Goal: Task Accomplishment & Management: Manage account settings

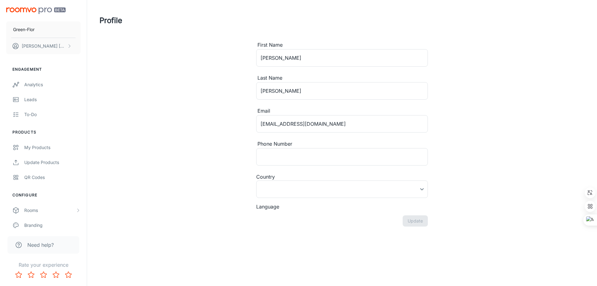
type input "[GEOGRAPHIC_DATA]"
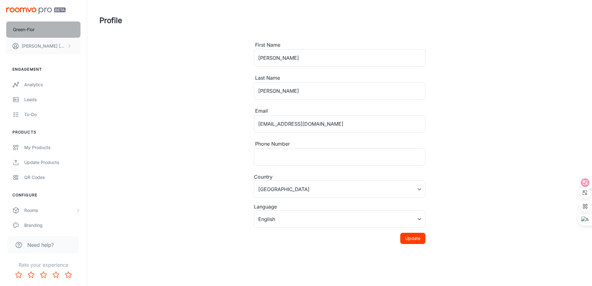
click at [58, 31] on button "Green-Flor" at bounding box center [43, 29] width 74 height 16
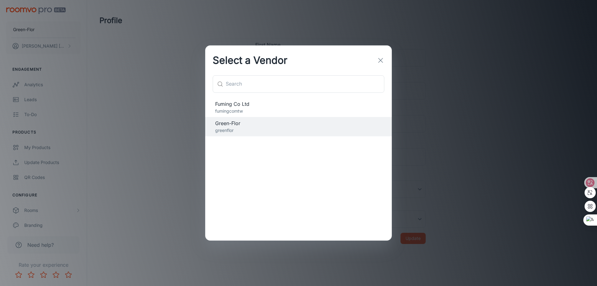
click at [240, 109] on p "fumingcomtw" at bounding box center [298, 111] width 167 height 7
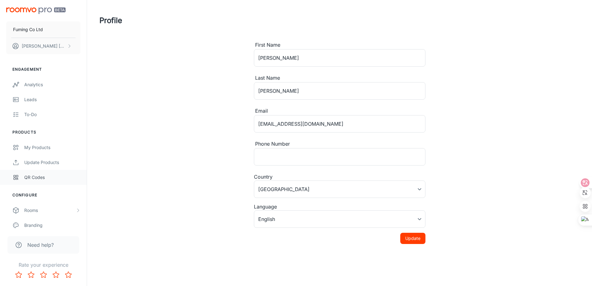
click at [36, 180] on div "QR Codes" at bounding box center [52, 177] width 56 height 7
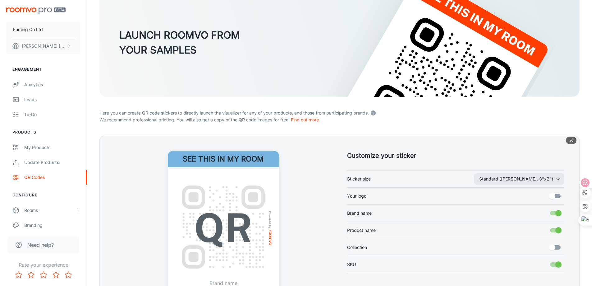
scroll to position [124, 0]
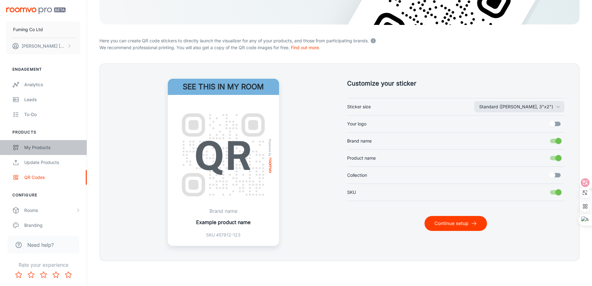
click at [44, 149] on div "My Products" at bounding box center [52, 147] width 56 height 7
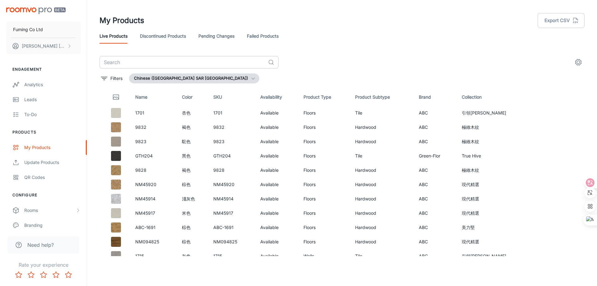
click at [143, 63] on input "text" at bounding box center [183, 62] width 166 height 12
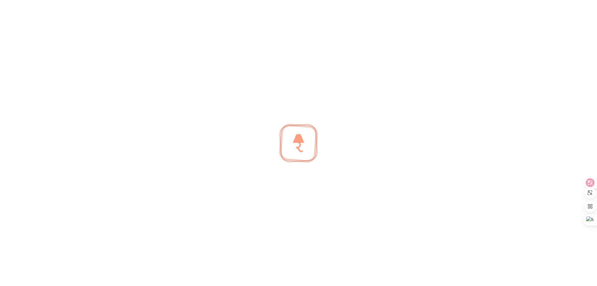
type input "867"
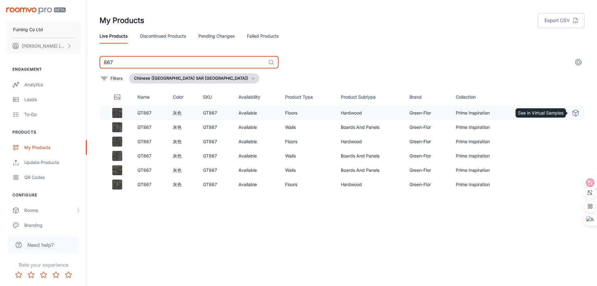
click at [574, 112] on polyline "See in Virtual Samples" at bounding box center [576, 112] width 6 height 2
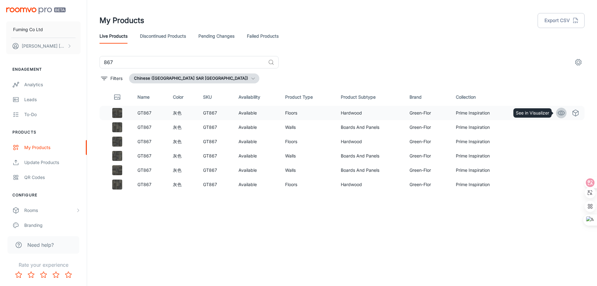
click at [559, 114] on icon "See in Visualizer" at bounding box center [561, 112] width 7 height 7
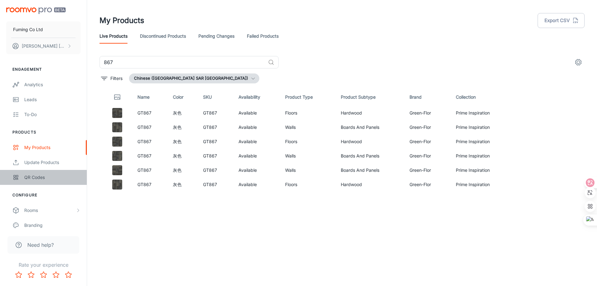
click at [29, 180] on div "QR Codes" at bounding box center [52, 177] width 56 height 7
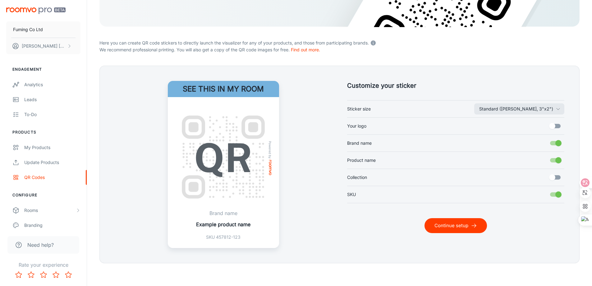
scroll to position [124, 0]
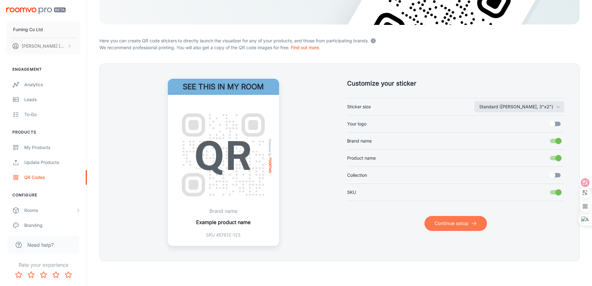
click at [459, 226] on button "Continue setup" at bounding box center [456, 223] width 63 height 15
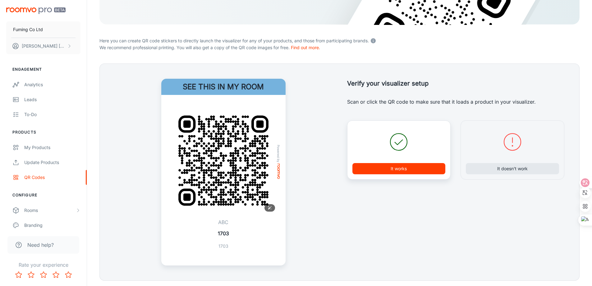
click at [206, 174] on img at bounding box center [223, 160] width 109 height 109
click at [40, 148] on div "My Products" at bounding box center [52, 147] width 56 height 7
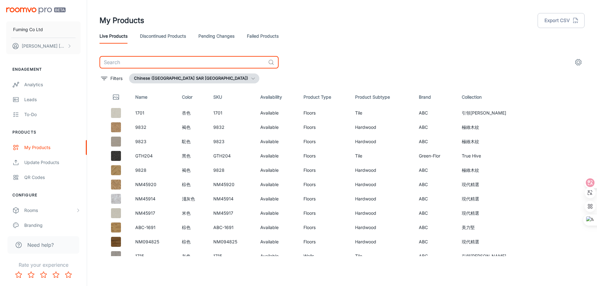
click at [138, 63] on input "text" at bounding box center [183, 62] width 166 height 12
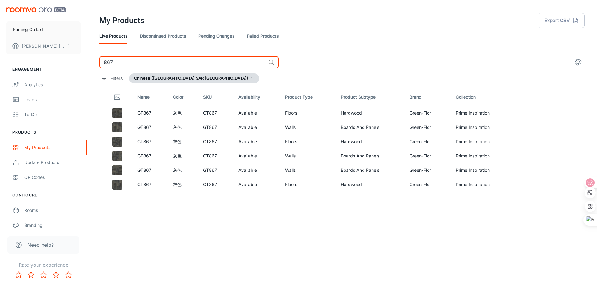
drag, startPoint x: 133, startPoint y: 64, endPoint x: 110, endPoint y: 62, distance: 23.4
click at [110, 62] on input "867" at bounding box center [183, 62] width 166 height 12
type input "862"
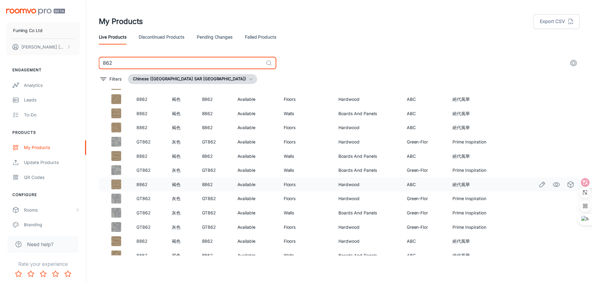
scroll to position [50, 0]
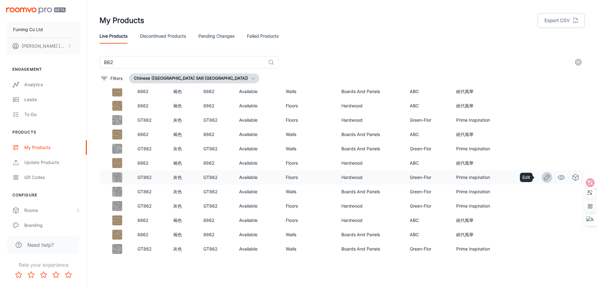
click at [544, 179] on icon "Edit" at bounding box center [546, 176] width 5 height 5
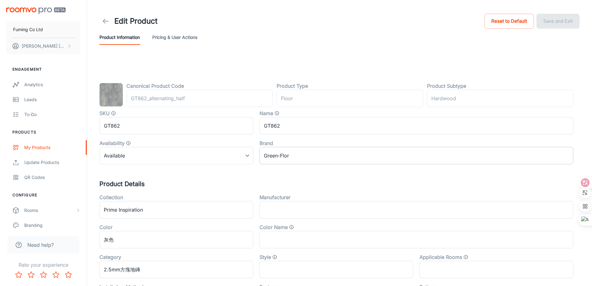
type input "地板"
type input "實木"
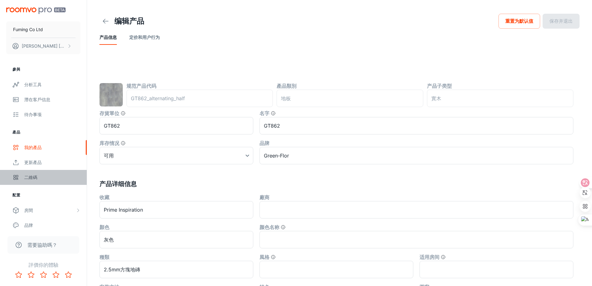
click at [26, 176] on div "二維碼" at bounding box center [52, 177] width 56 height 7
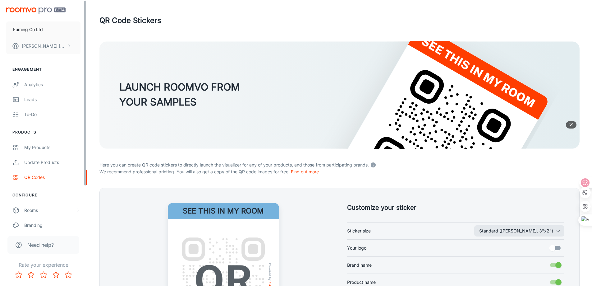
scroll to position [104, 0]
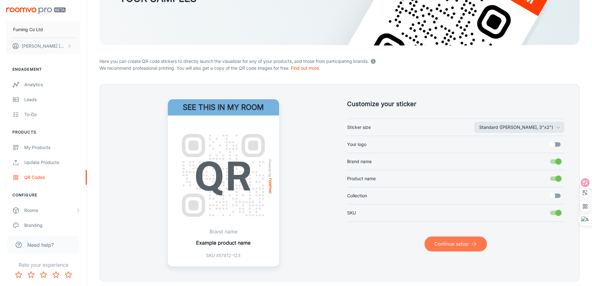
click at [464, 245] on button "Continue setup" at bounding box center [456, 243] width 63 height 15
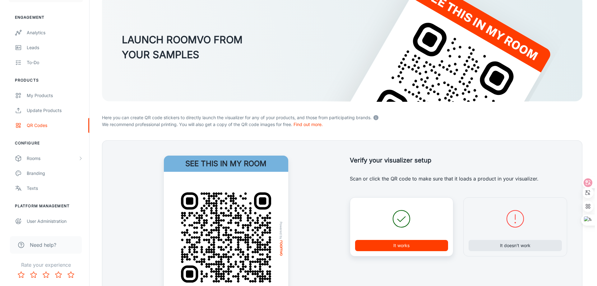
scroll to position [0, 0]
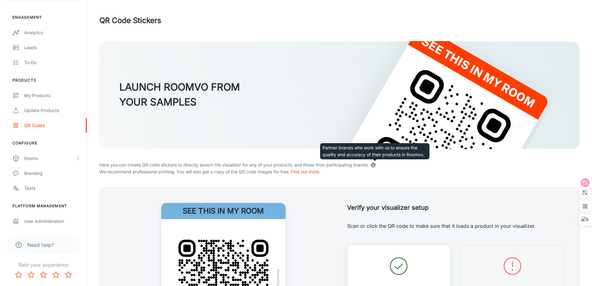
click at [375, 164] on icon at bounding box center [373, 164] width 5 height 5
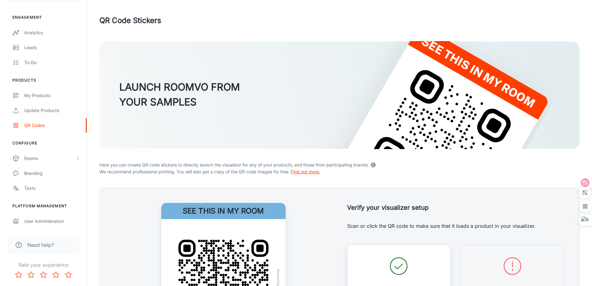
click at [302, 170] on link "Find out more." at bounding box center [305, 171] width 29 height 5
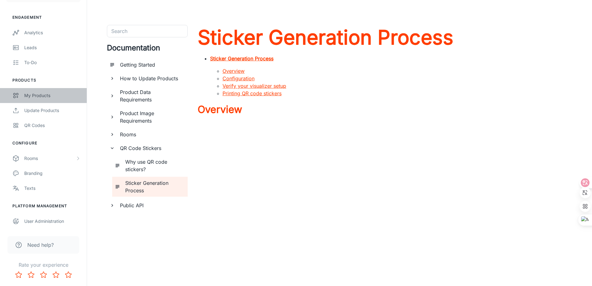
click at [42, 100] on link "My Products" at bounding box center [43, 95] width 87 height 15
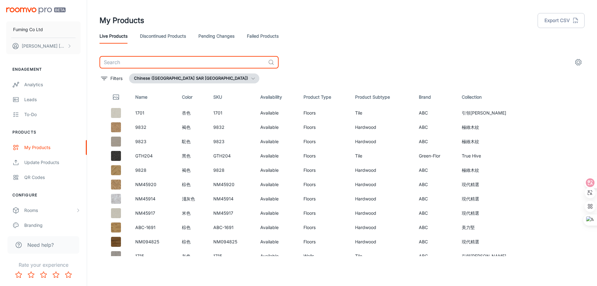
click at [156, 61] on input "text" at bounding box center [183, 62] width 166 height 12
type input "862"
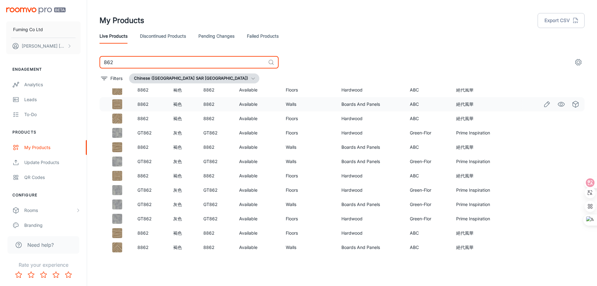
scroll to position [50, 0]
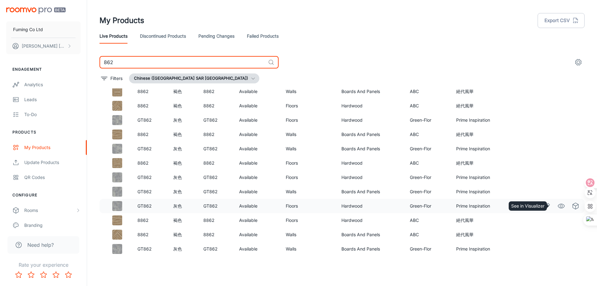
click at [558, 203] on icon "See in Visualizer" at bounding box center [561, 205] width 7 height 7
